Goal: Use online tool/utility: Use online tool/utility

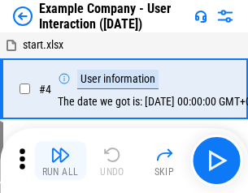
click at [60, 161] on img "button" at bounding box center [60, 155] width 20 height 20
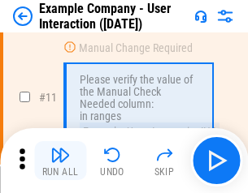
click at [60, 161] on img "button" at bounding box center [60, 155] width 20 height 20
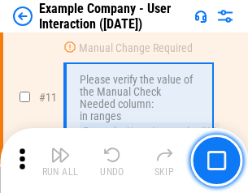
scroll to position [352, 0]
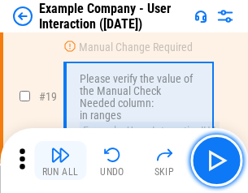
click at [60, 161] on img "button" at bounding box center [60, 155] width 20 height 20
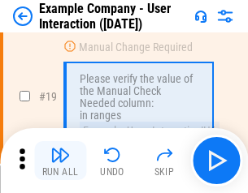
click at [60, 161] on img "button" at bounding box center [60, 155] width 20 height 20
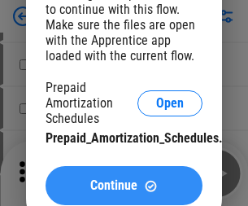
click at [124, 185] on span "Continue" at bounding box center [113, 185] width 47 height 13
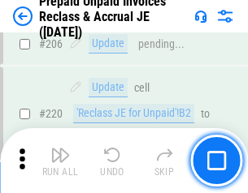
scroll to position [2106, 0]
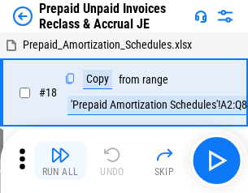
click at [60, 161] on img "button" at bounding box center [60, 155] width 20 height 20
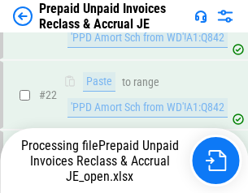
scroll to position [1134, 0]
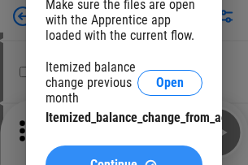
click at [124, 158] on span "Continue" at bounding box center [113, 164] width 47 height 13
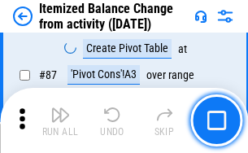
scroll to position [1589, 0]
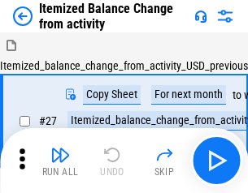
scroll to position [25, 0]
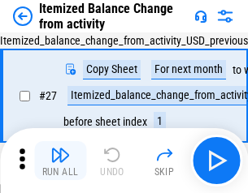
click at [60, 161] on img "button" at bounding box center [60, 155] width 20 height 20
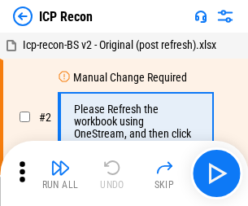
scroll to position [7, 0]
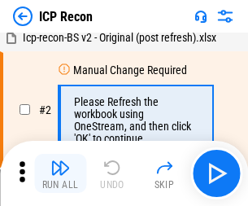
click at [60, 173] on img "button" at bounding box center [60, 168] width 20 height 20
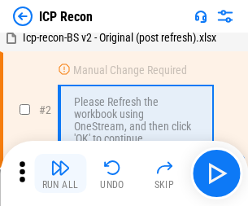
click at [60, 173] on img "button" at bounding box center [60, 168] width 20 height 20
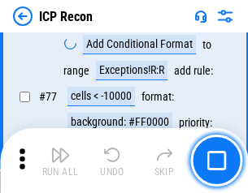
scroll to position [1460, 0]
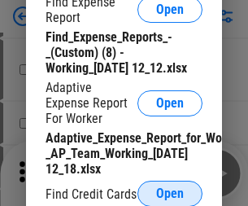
click at [170, 193] on span "Open" at bounding box center [170, 193] width 28 height 13
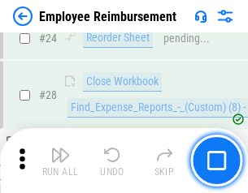
scroll to position [760, 0]
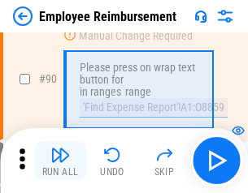
click at [60, 161] on img "button" at bounding box center [60, 155] width 20 height 20
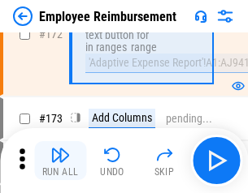
click at [60, 161] on img "button" at bounding box center [60, 155] width 20 height 20
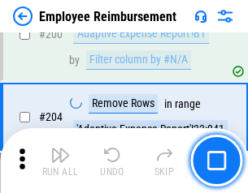
scroll to position [4112, 0]
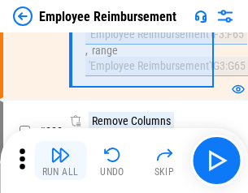
click at [60, 161] on img "button" at bounding box center [60, 155] width 20 height 20
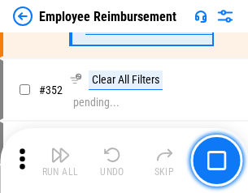
click at [60, 161] on img "button" at bounding box center [60, 155] width 20 height 20
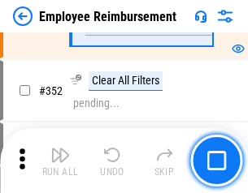
scroll to position [8378, 0]
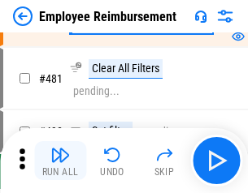
click at [60, 161] on img "button" at bounding box center [60, 155] width 20 height 20
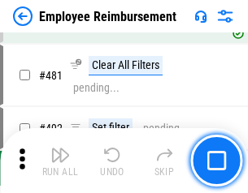
scroll to position [9936, 0]
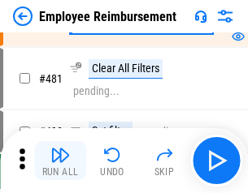
click at [60, 161] on img "button" at bounding box center [60, 155] width 20 height 20
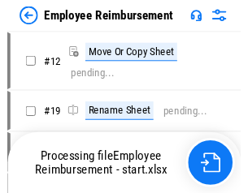
scroll to position [55, 0]
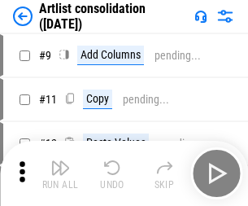
click at [60, 173] on img "button" at bounding box center [60, 168] width 20 height 20
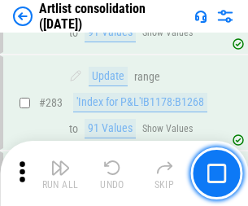
scroll to position [6721, 0]
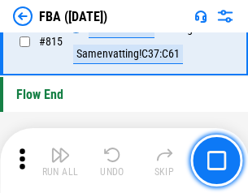
scroll to position [14549, 0]
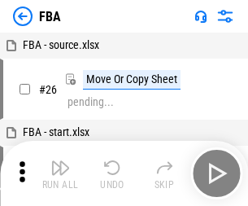
scroll to position [16, 0]
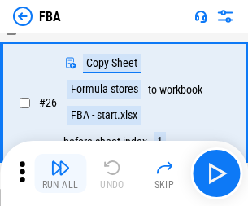
click at [60, 173] on img "button" at bounding box center [60, 168] width 20 height 20
